Goal: Task Accomplishment & Management: Manage account settings

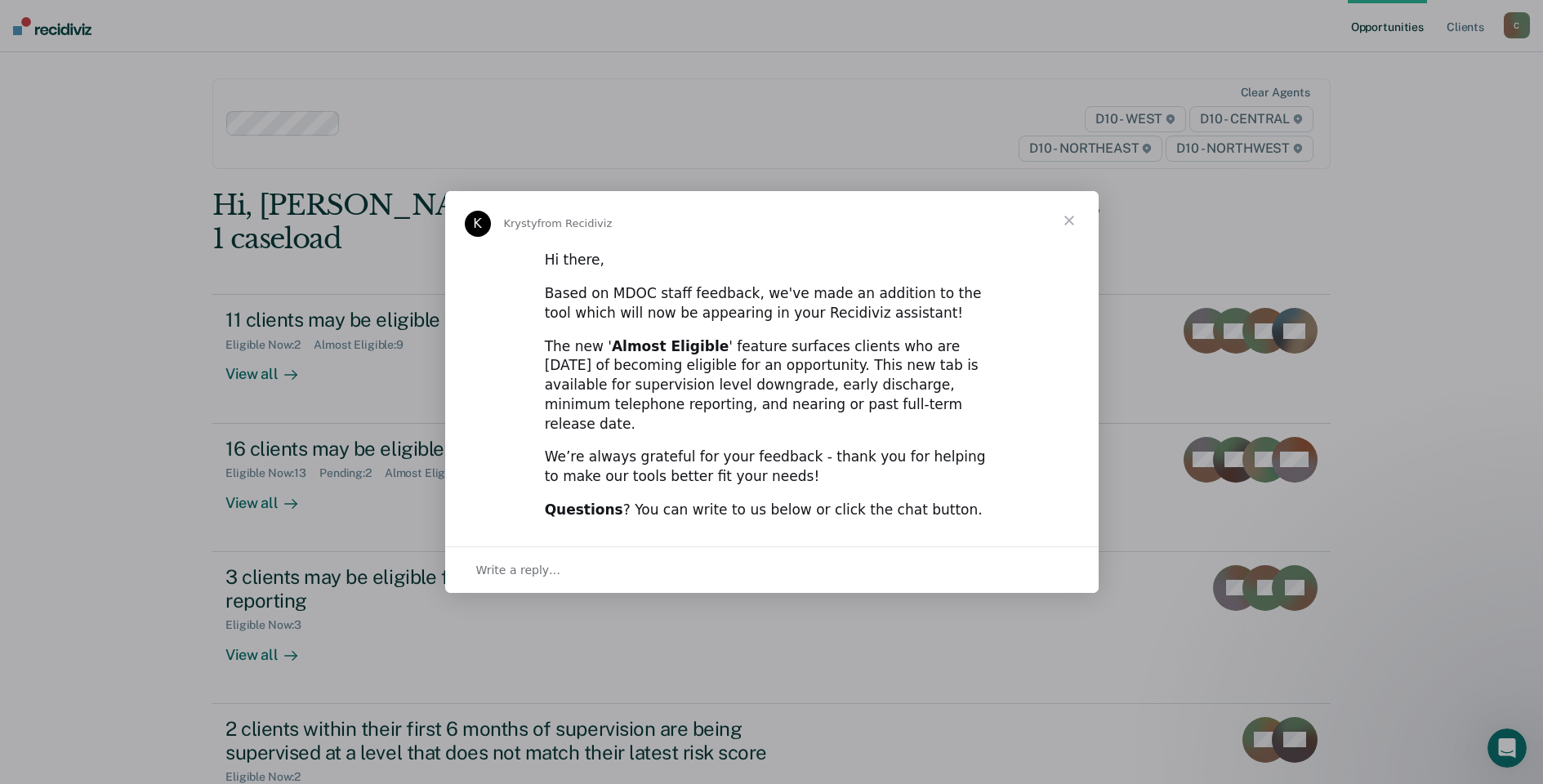
click at [1063, 231] on span "Close" at bounding box center [1069, 220] width 59 height 59
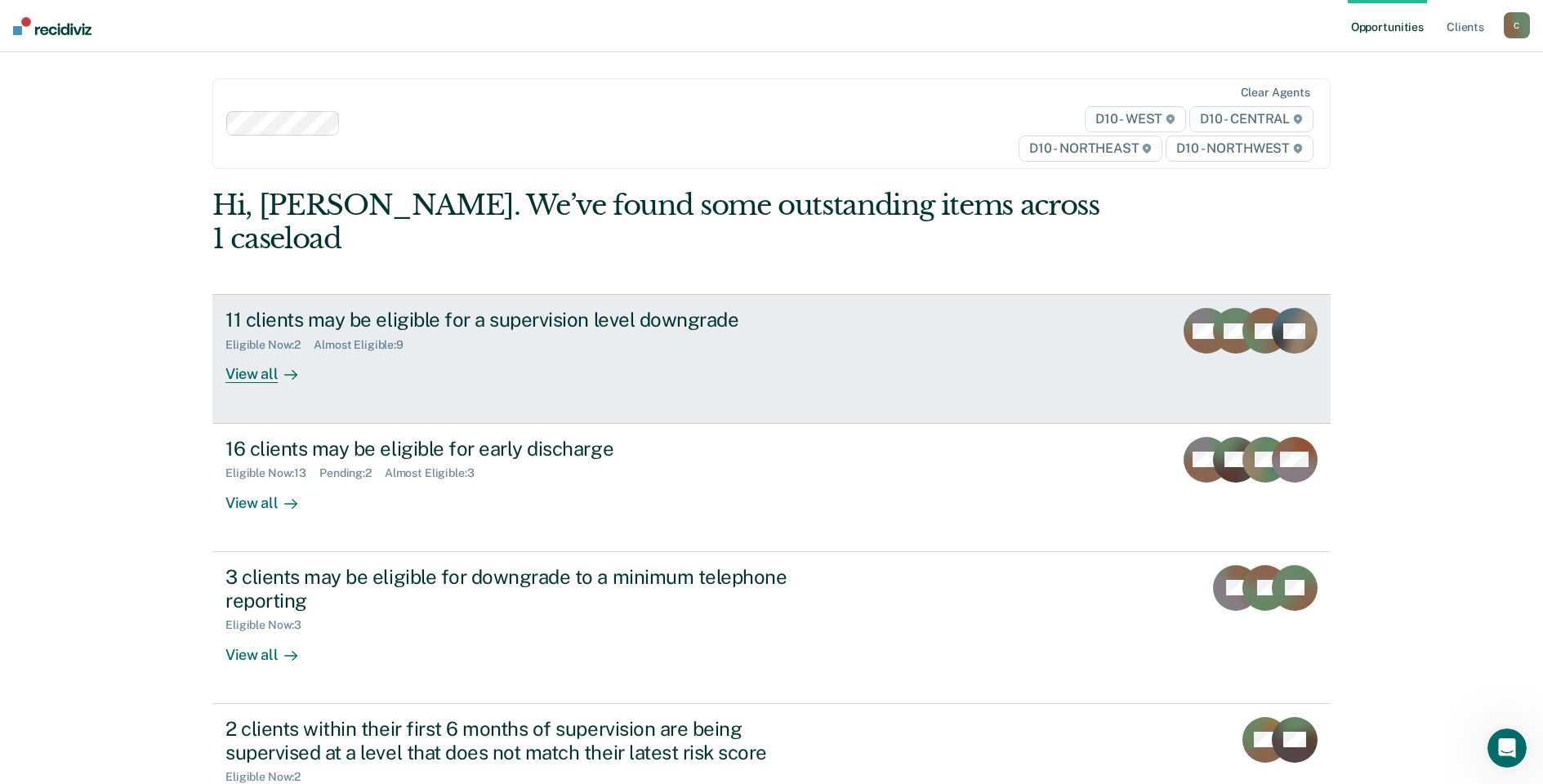
click at [1023, 304] on link "11 clients may be eligible for a supervision level downgrade Eligible Now : 2 A…" at bounding box center [772, 358] width 1118 height 129
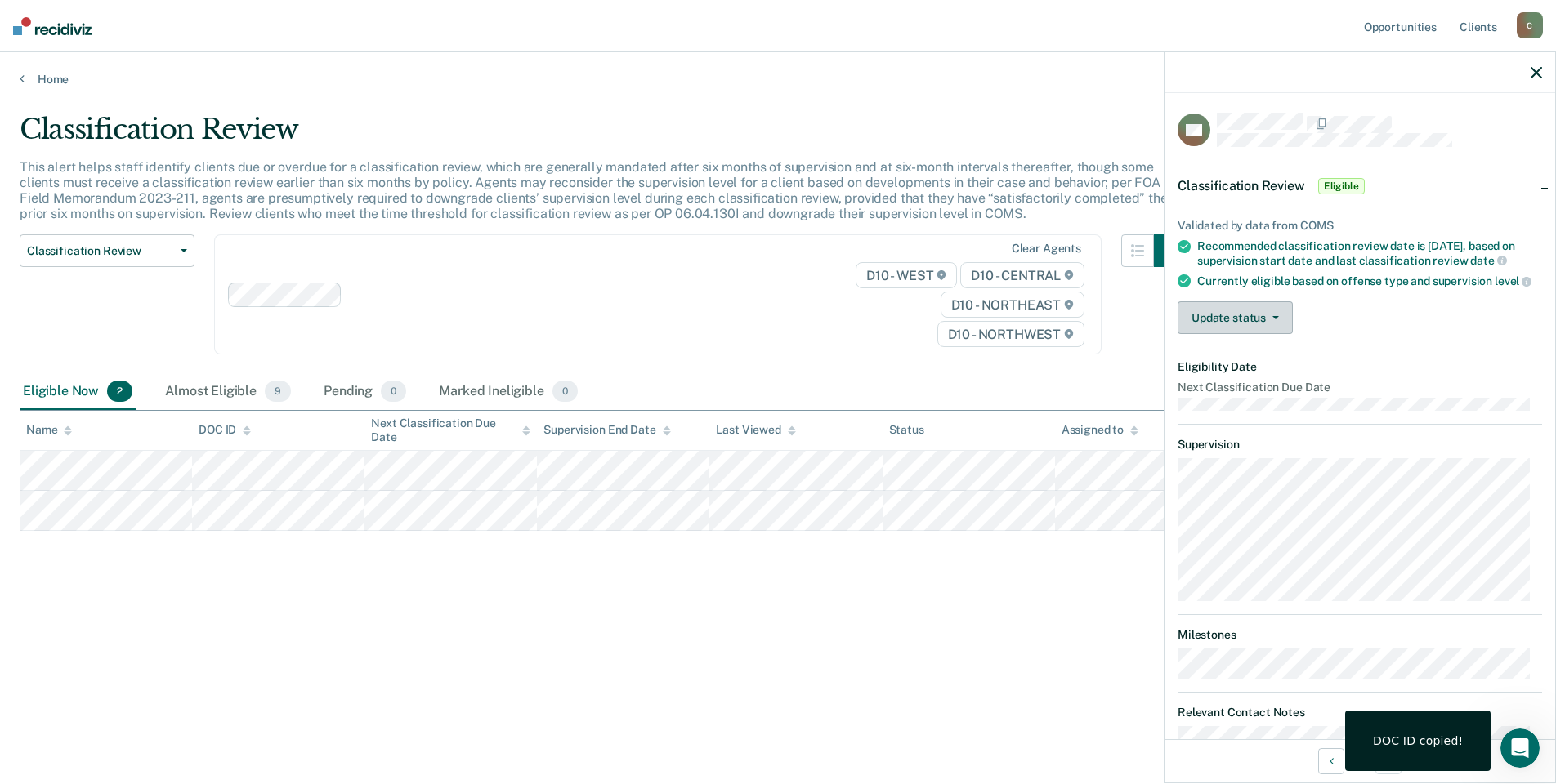
click at [1240, 334] on button "Update status" at bounding box center [1234, 317] width 115 height 33
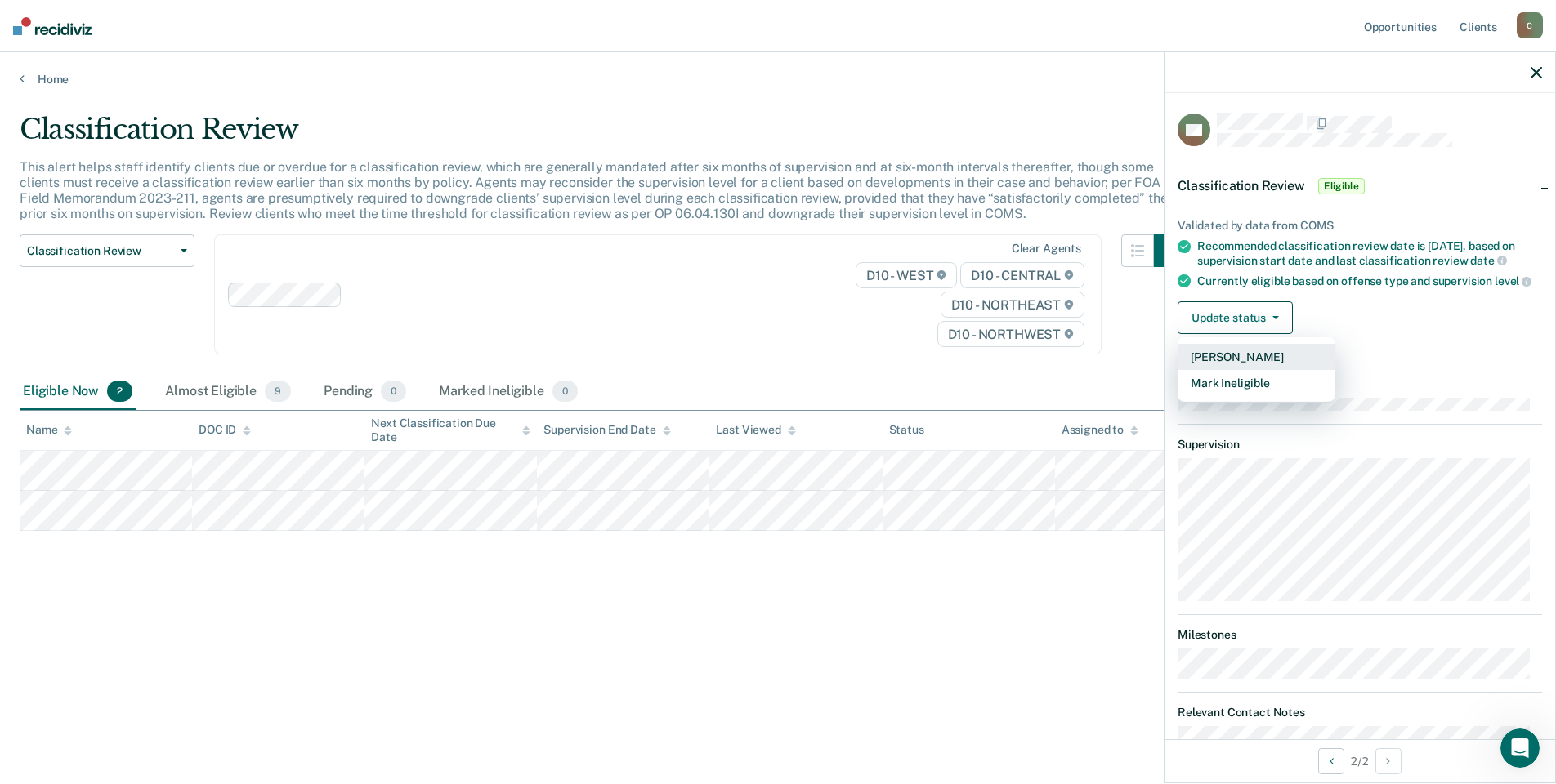
click at [1261, 362] on button "[PERSON_NAME]" at bounding box center [1256, 356] width 157 height 26
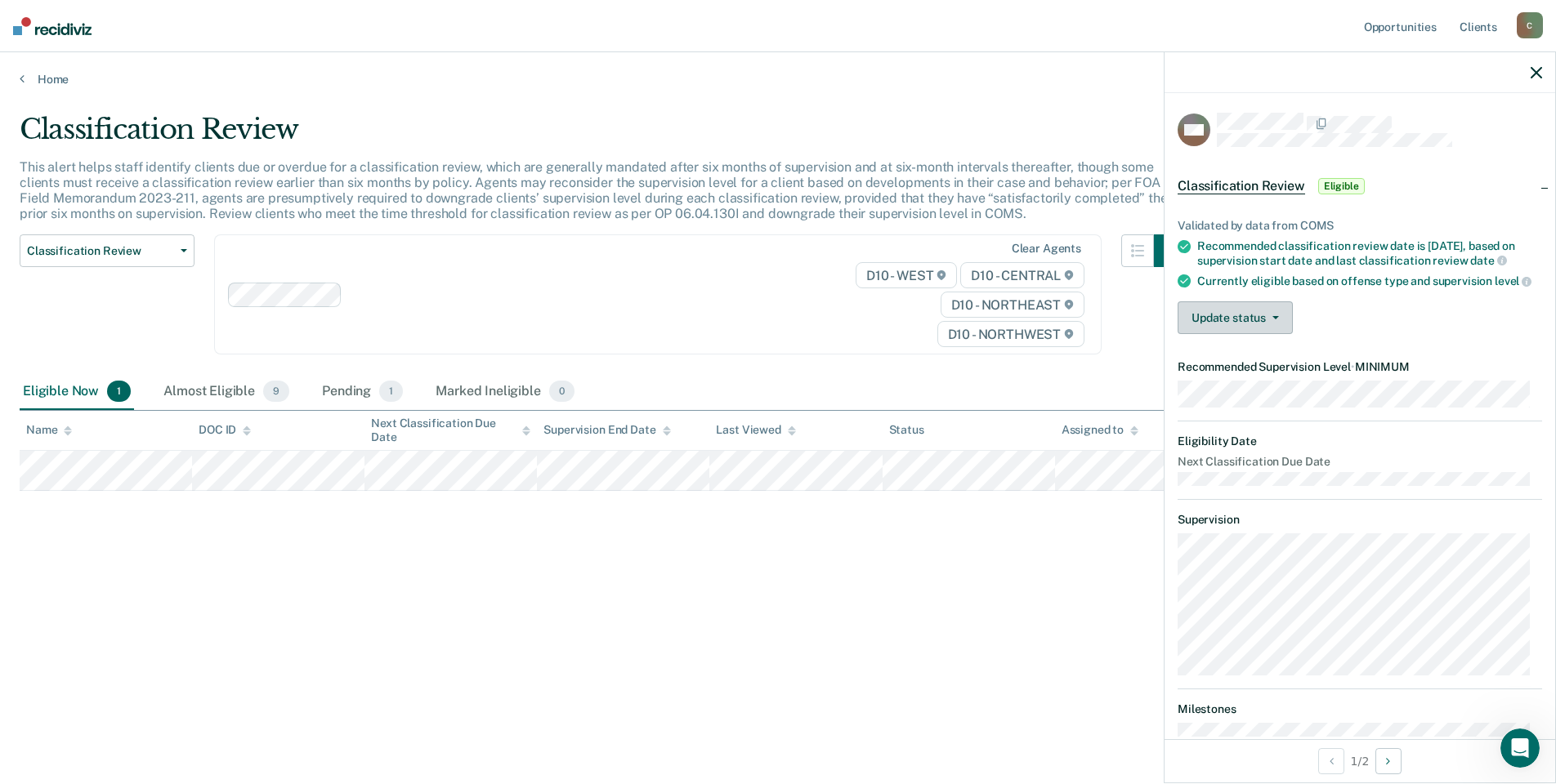
click at [1225, 333] on button "Update status" at bounding box center [1234, 317] width 115 height 33
click at [1225, 393] on button "Mark Ineligible" at bounding box center [1256, 383] width 157 height 26
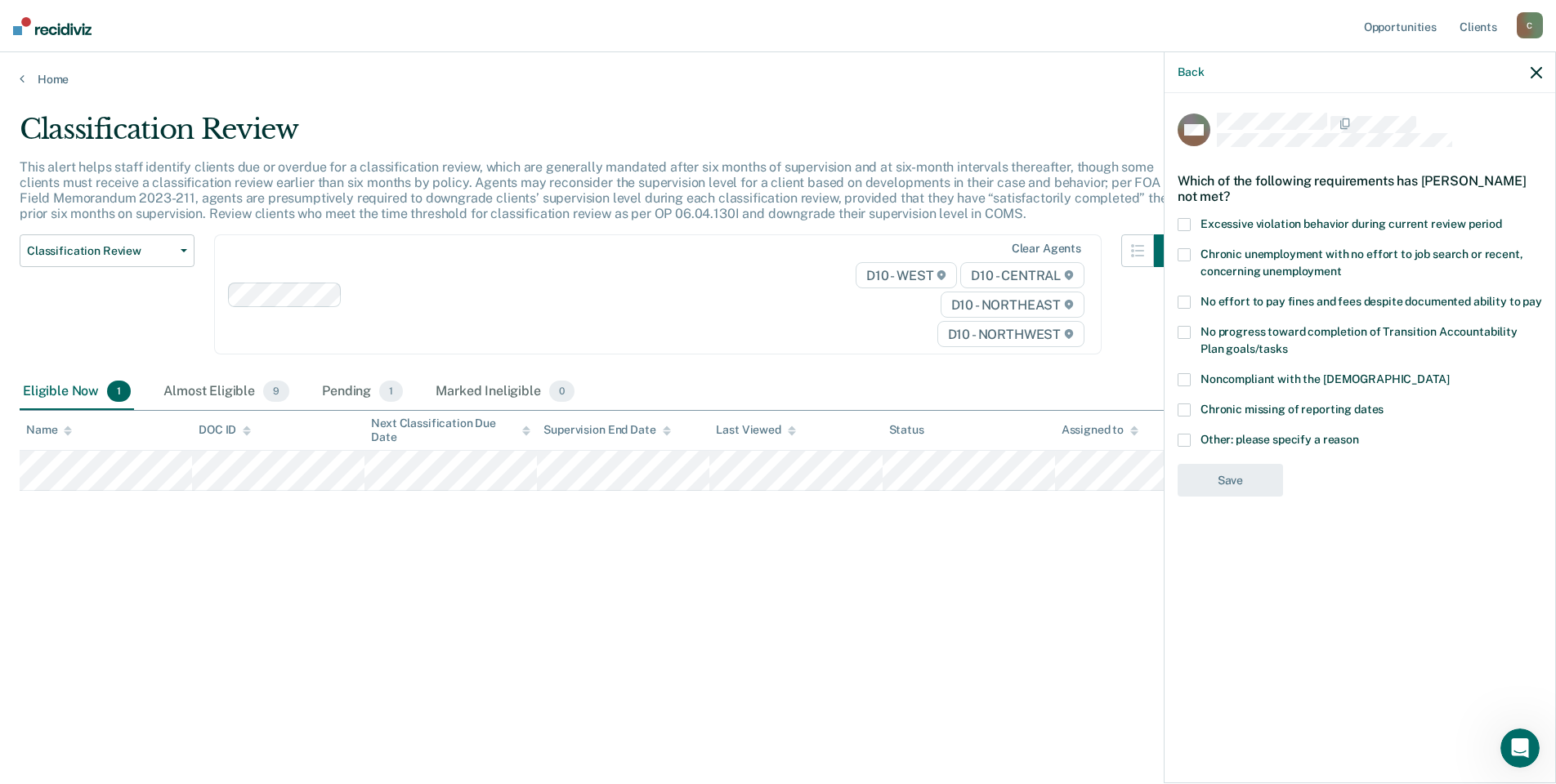
click at [1186, 373] on span at bounding box center [1183, 380] width 13 height 13
click at [1193, 296] on label "No effort to pay fines and fees despite documented ability to pay" at bounding box center [1359, 304] width 365 height 17
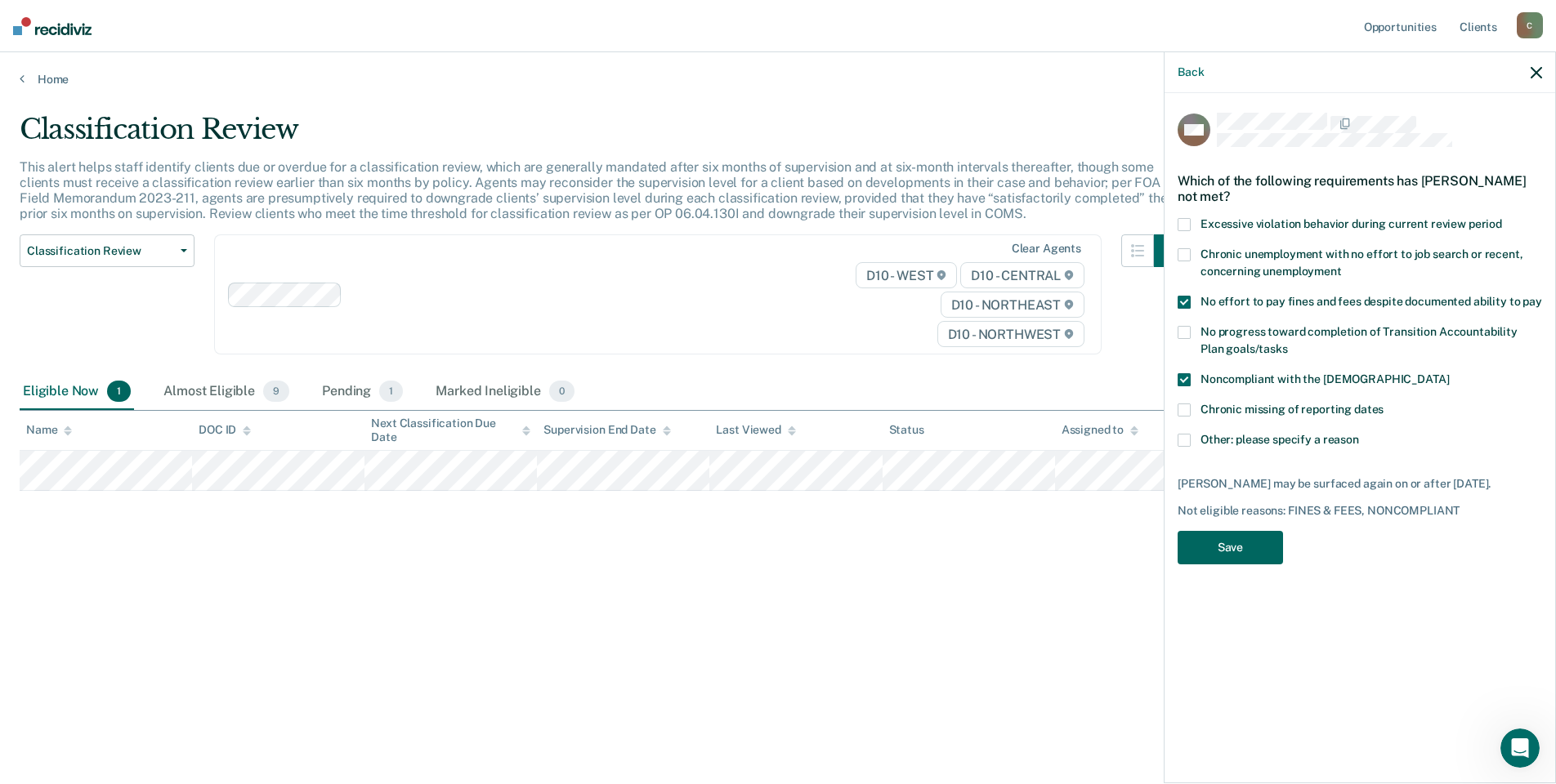
click at [1196, 548] on button "Save" at bounding box center [1229, 547] width 106 height 33
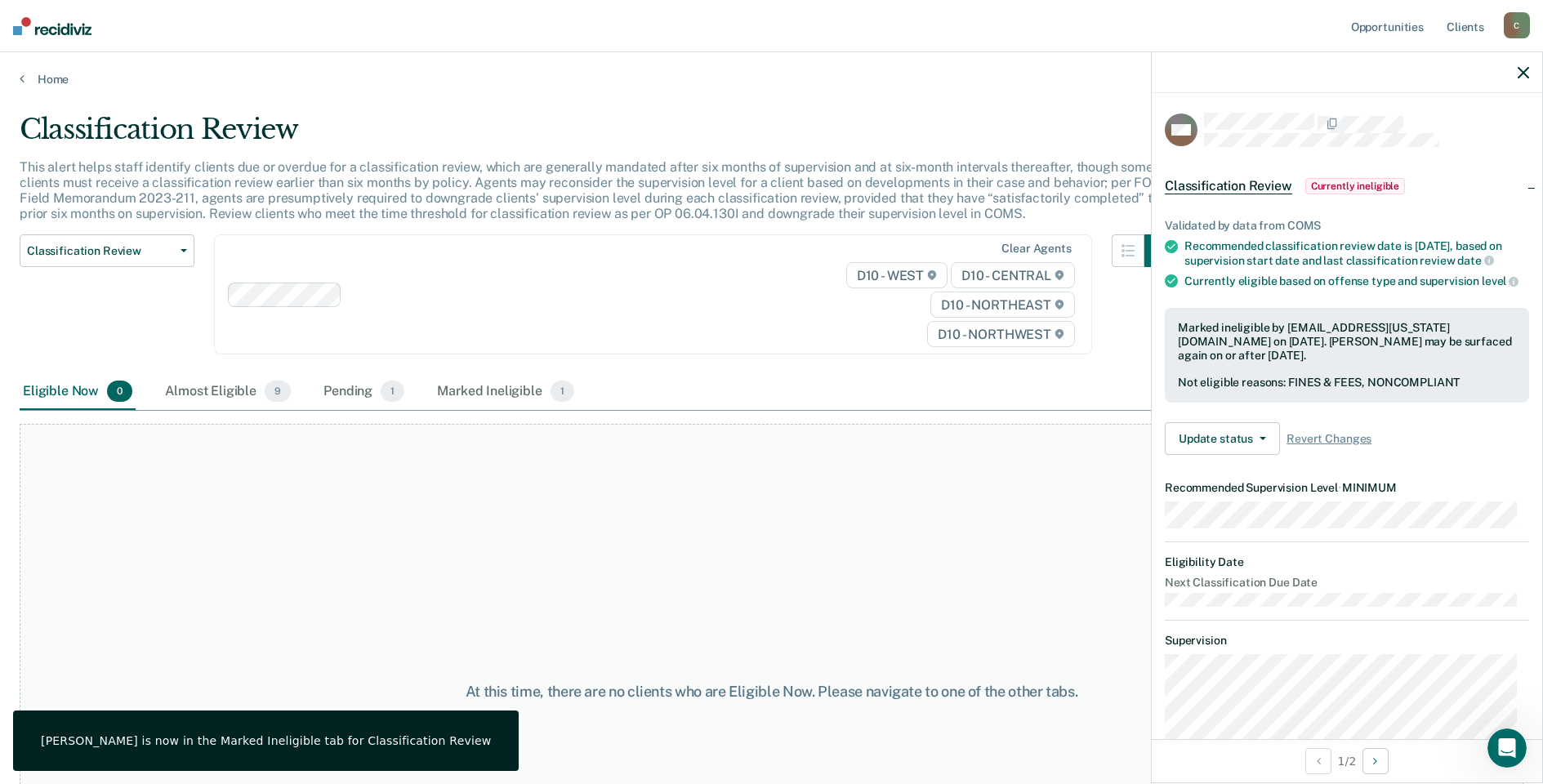
click at [1523, 84] on div at bounding box center [1347, 72] width 391 height 41
click at [1523, 67] on icon "button" at bounding box center [1523, 72] width 12 height 12
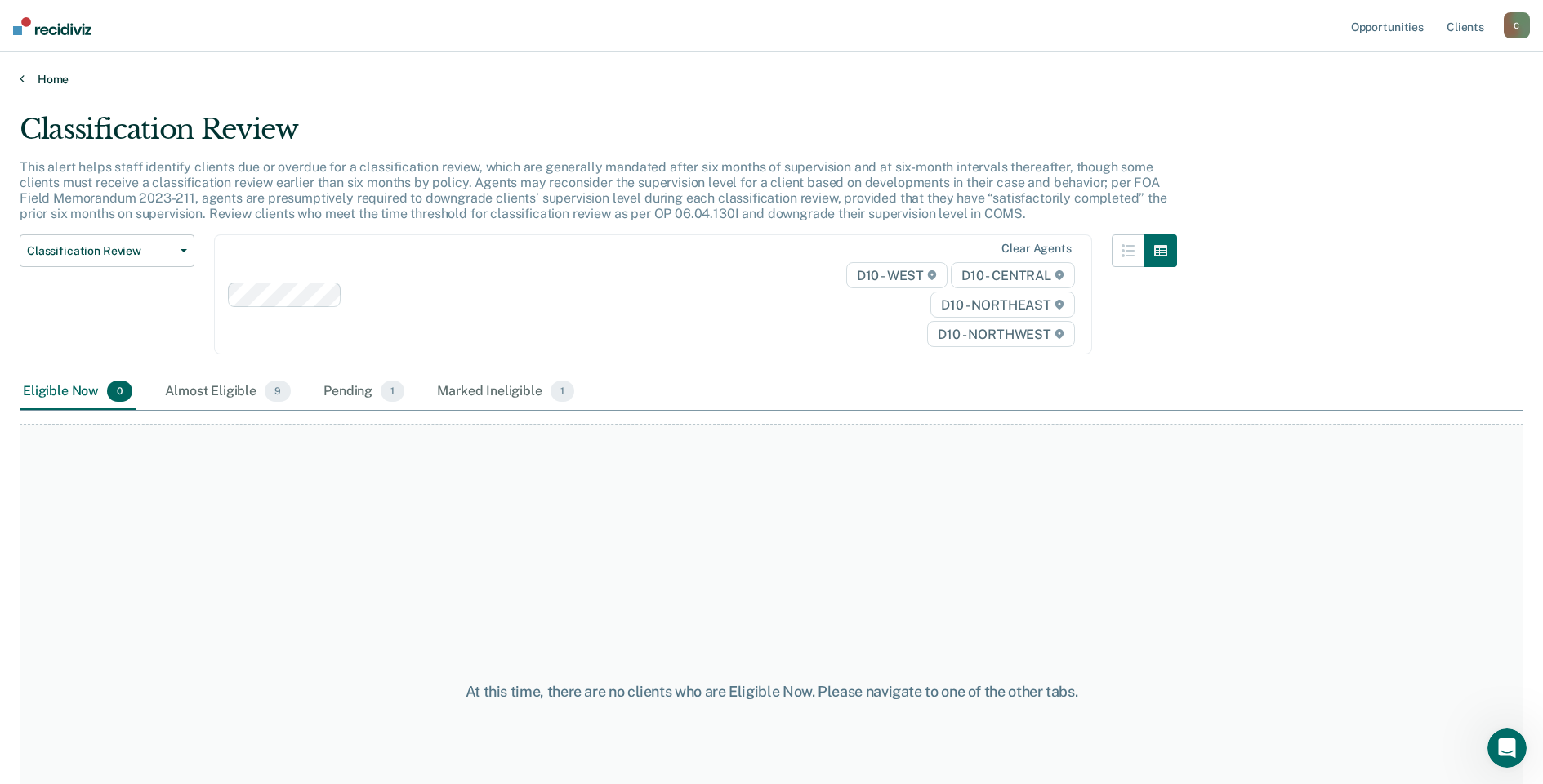
click at [38, 71] on link "Home" at bounding box center [772, 79] width 1504 height 14
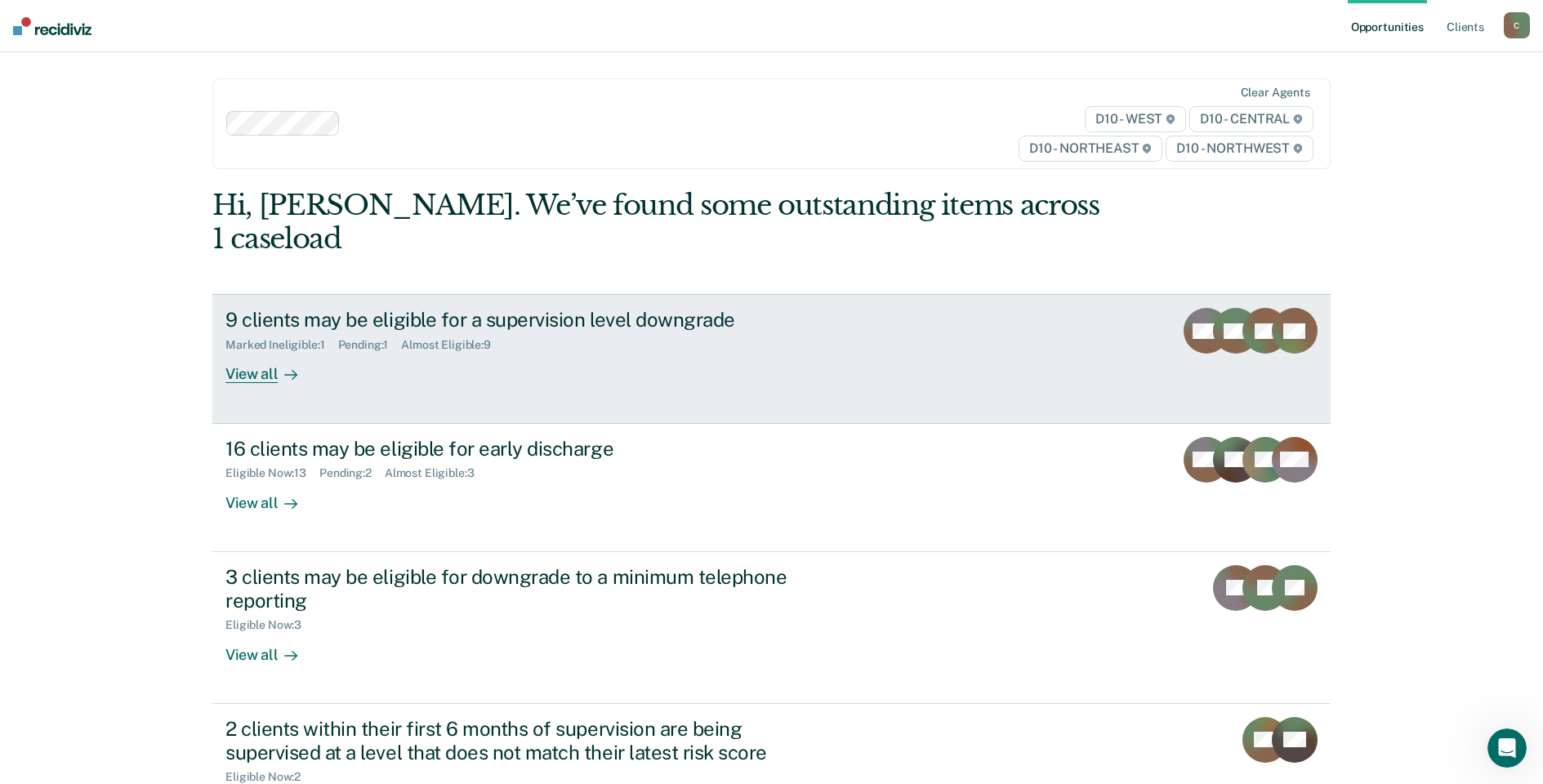
click at [311, 352] on div "View all" at bounding box center [270, 367] width 91 height 32
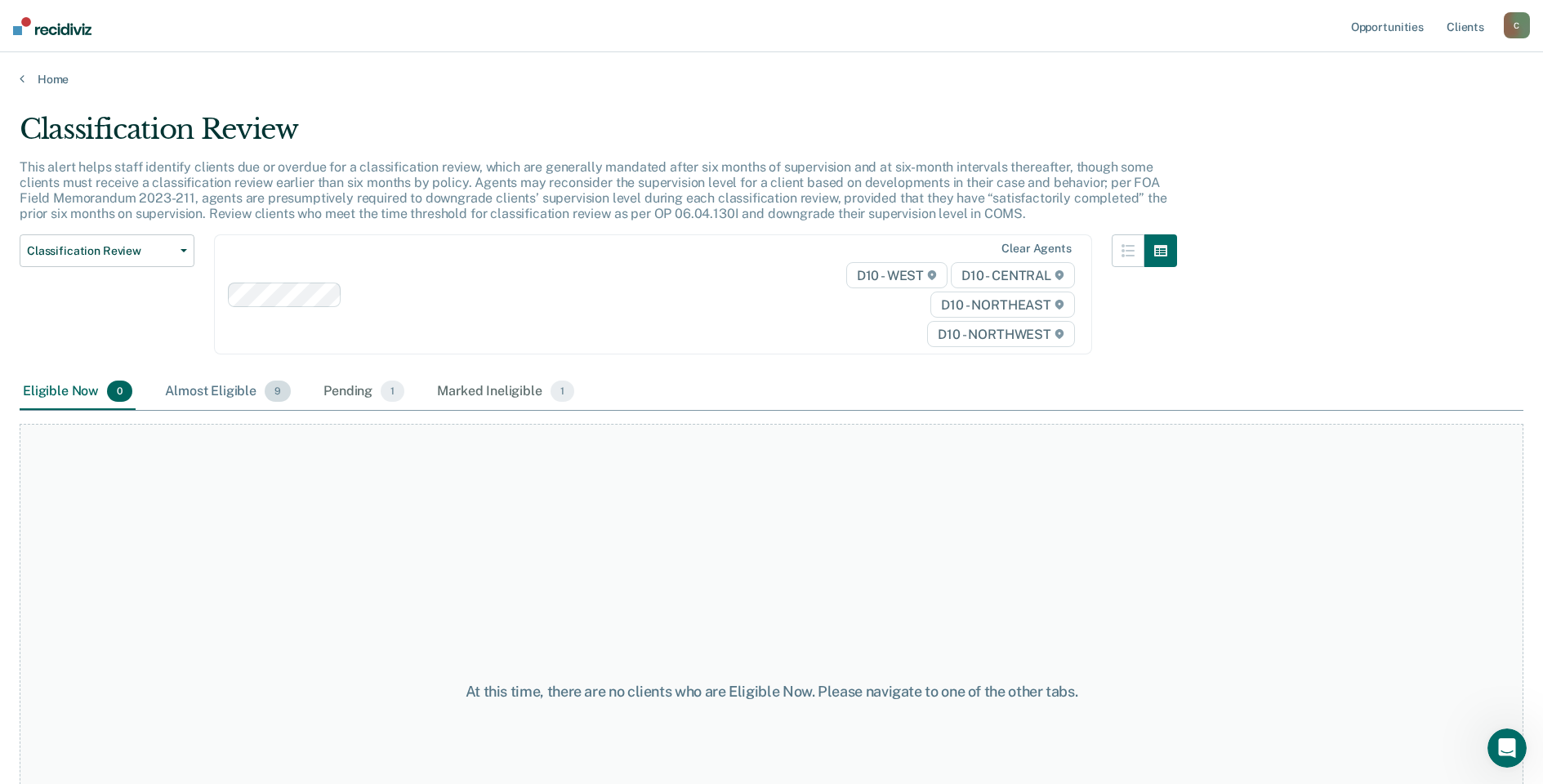
click at [238, 400] on div "Almost Eligible 9" at bounding box center [228, 392] width 132 height 36
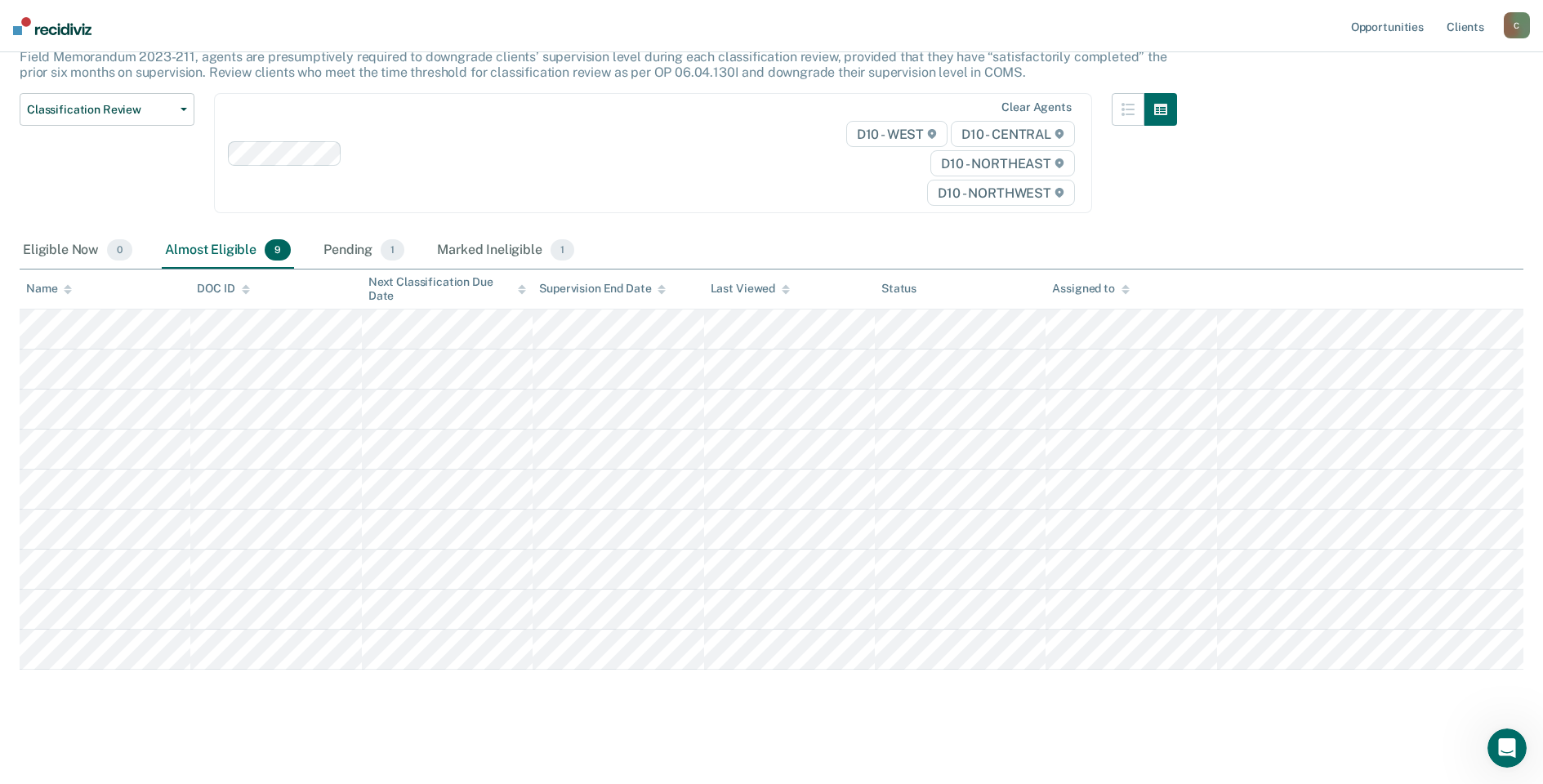
scroll to position [145, 0]
